Goal: Book appointment/travel/reservation

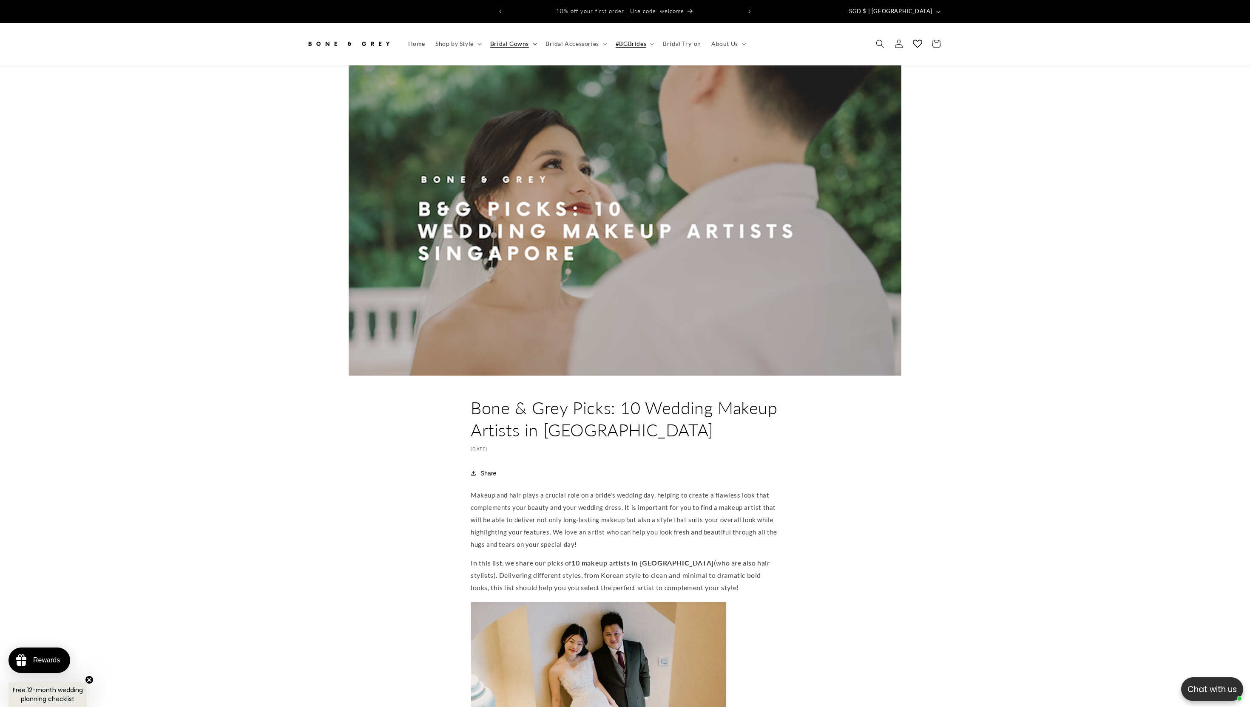
click at [537, 35] on summary "Bridal Gowns" at bounding box center [512, 44] width 55 height 18
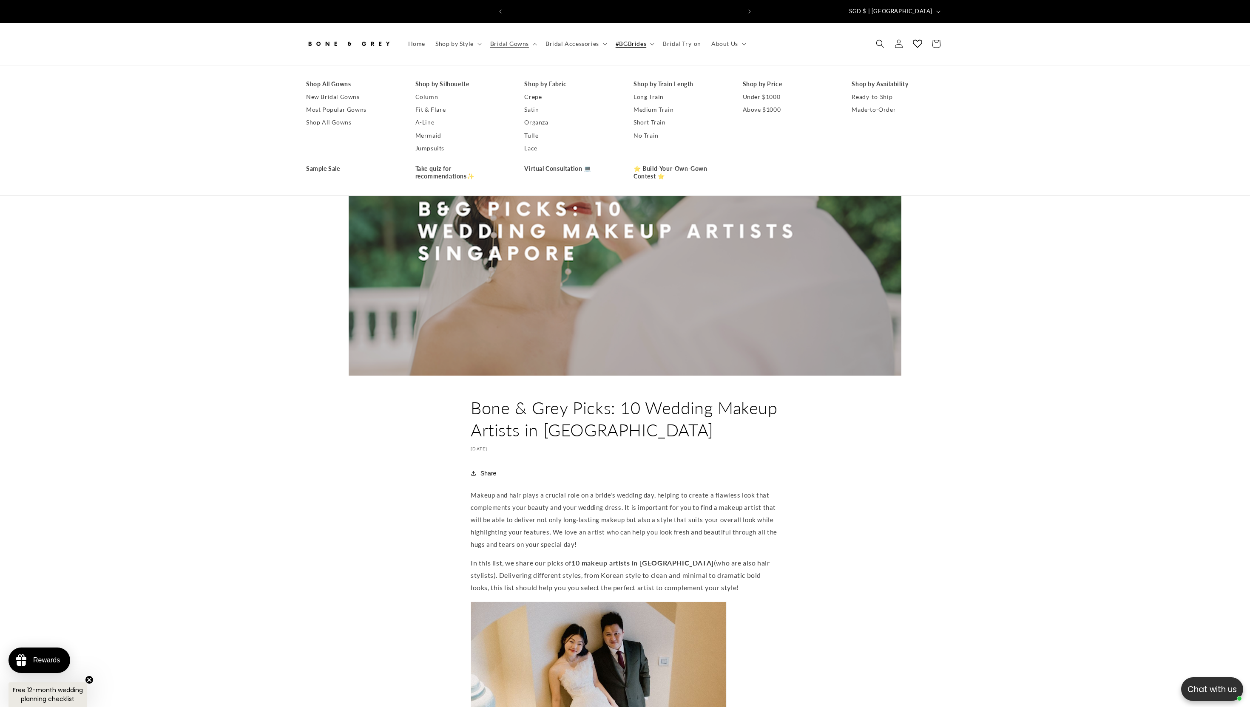
scroll to position [0, 234]
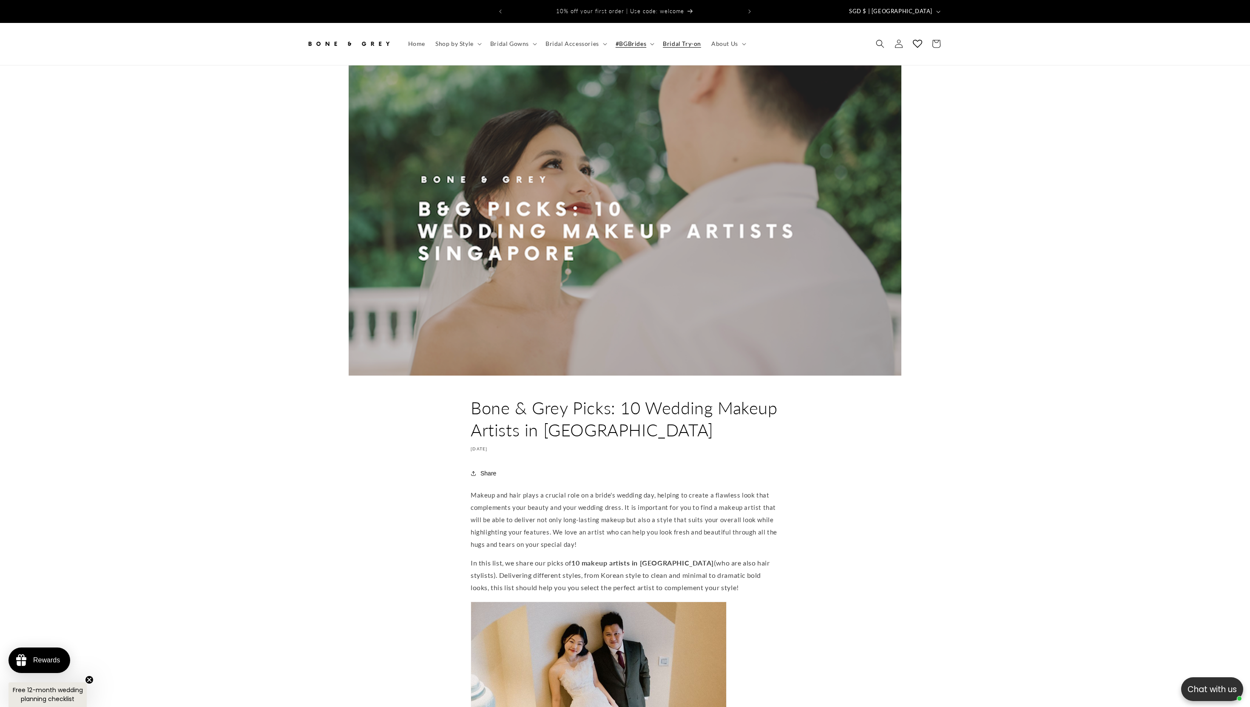
click at [687, 40] on span "Bridal Try-on" at bounding box center [682, 44] width 38 height 8
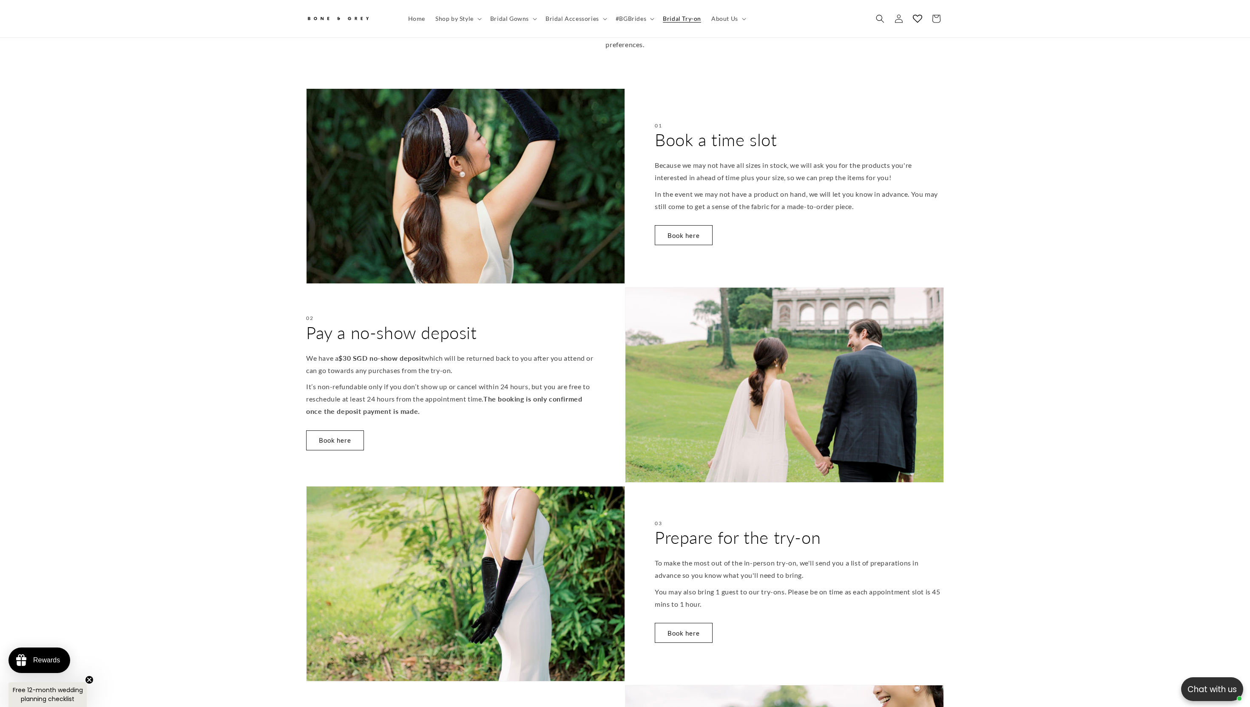
scroll to position [0, 234]
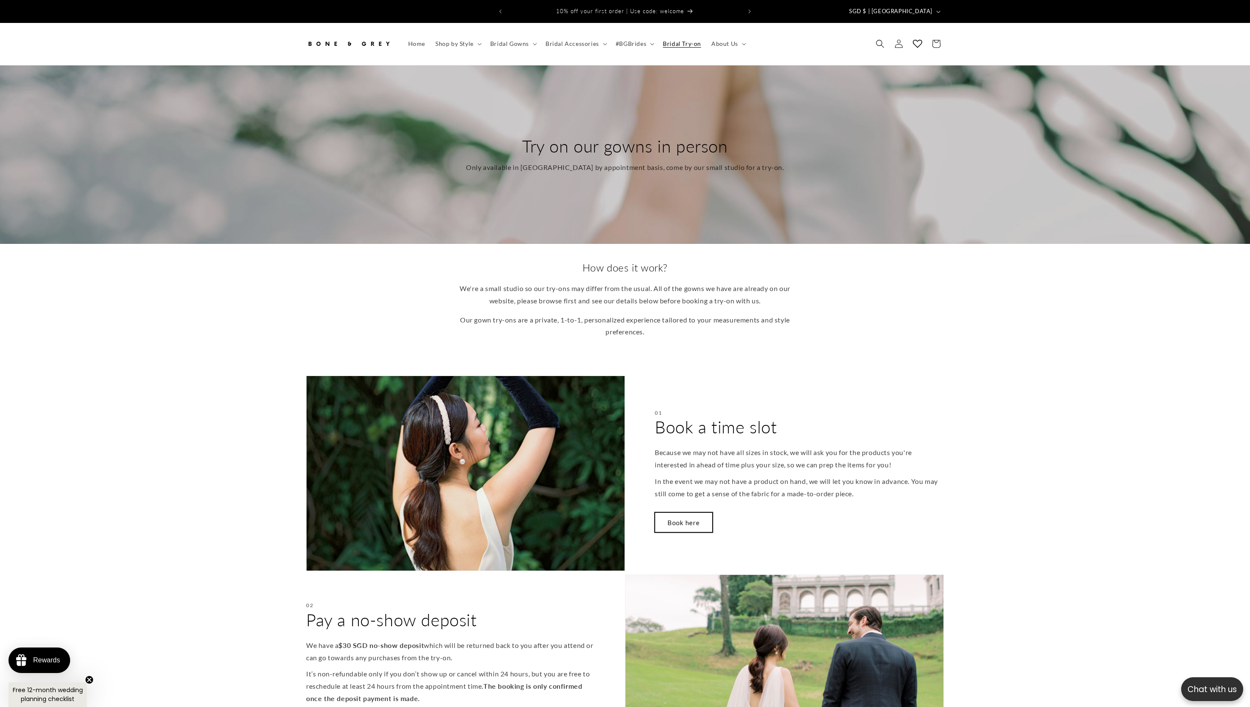
click at [667, 513] on link "Book here" at bounding box center [684, 523] width 58 height 20
